Goal: Task Accomplishment & Management: Manage account settings

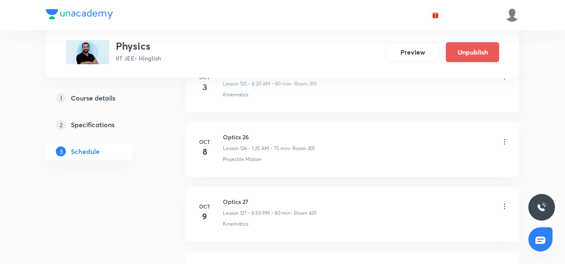
scroll to position [8599, 0]
click at [504, 139] on icon at bounding box center [504, 141] width 8 height 8
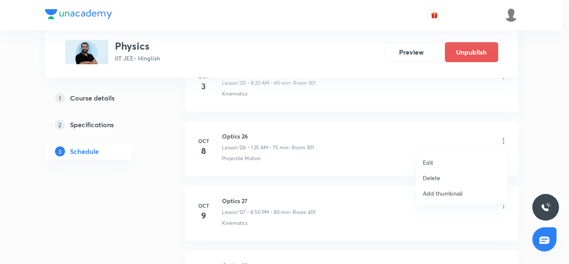
click at [440, 175] on li "Delete" at bounding box center [461, 177] width 91 height 15
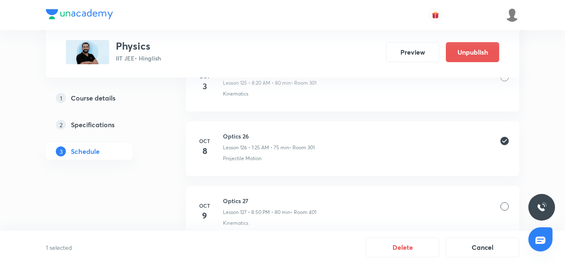
click at [506, 202] on div at bounding box center [504, 206] width 8 height 8
click at [504, 206] on div at bounding box center [504, 206] width 8 height 8
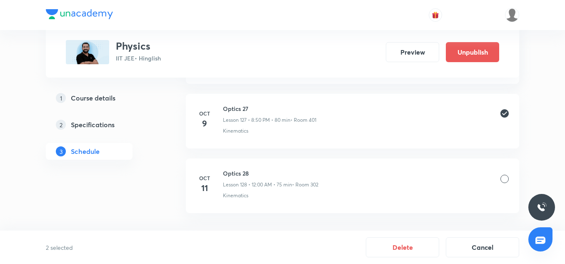
scroll to position [8692, 0]
click at [507, 176] on div at bounding box center [504, 178] width 8 height 8
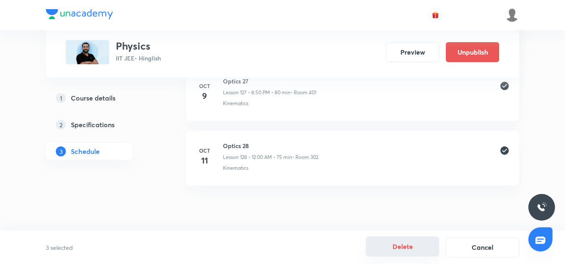
click at [403, 239] on button "Delete" at bounding box center [402, 246] width 73 height 20
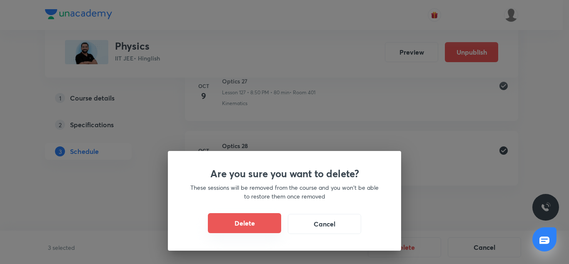
click at [242, 213] on button "Delete" at bounding box center [244, 223] width 73 height 20
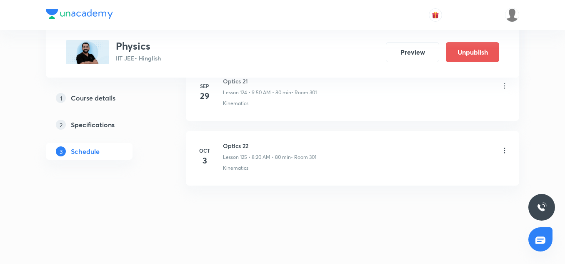
scroll to position [8525, 0]
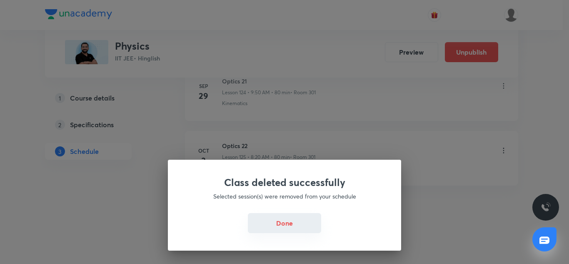
click at [276, 224] on button "Done" at bounding box center [284, 223] width 73 height 20
